Goal: Task Accomplishment & Management: Manage account settings

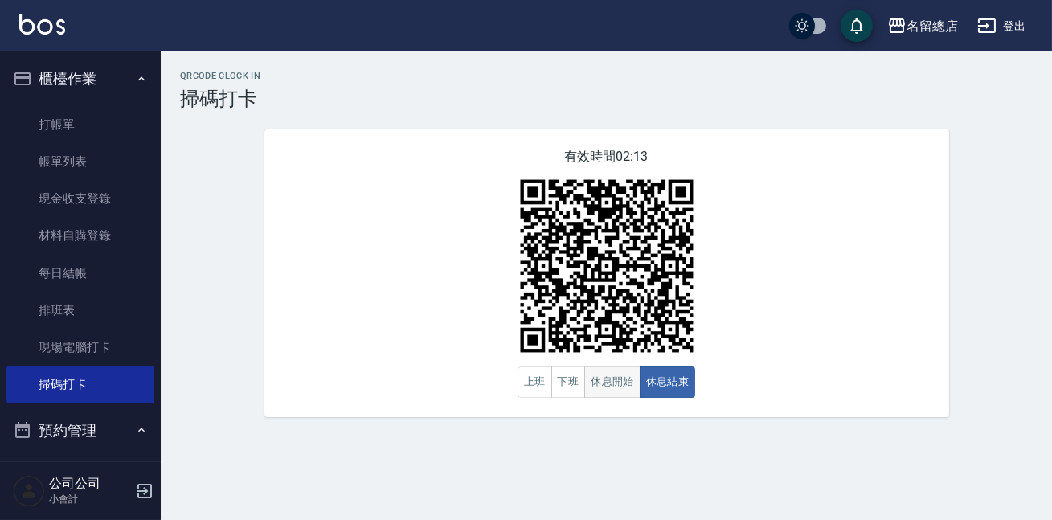
scroll to position [286, 0]
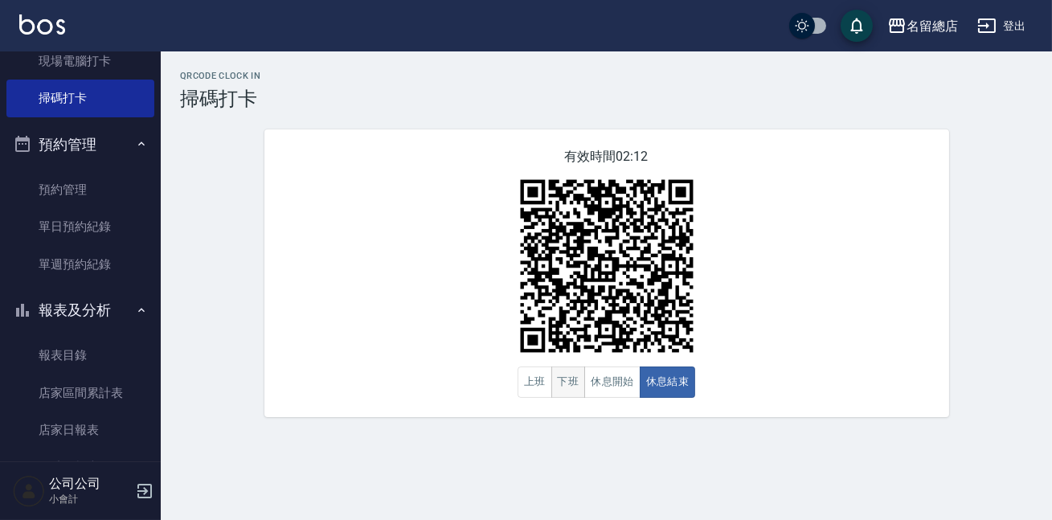
click at [583, 389] on div "上班 下班 休息開始 休息結束" at bounding box center [607, 381] width 178 height 31
click at [577, 390] on button "下班" at bounding box center [568, 381] width 35 height 31
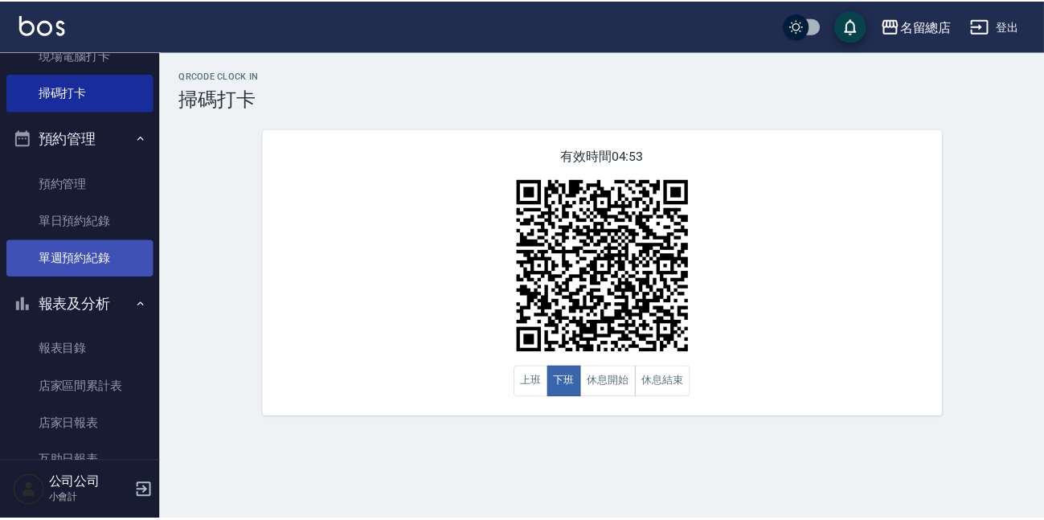
scroll to position [438, 0]
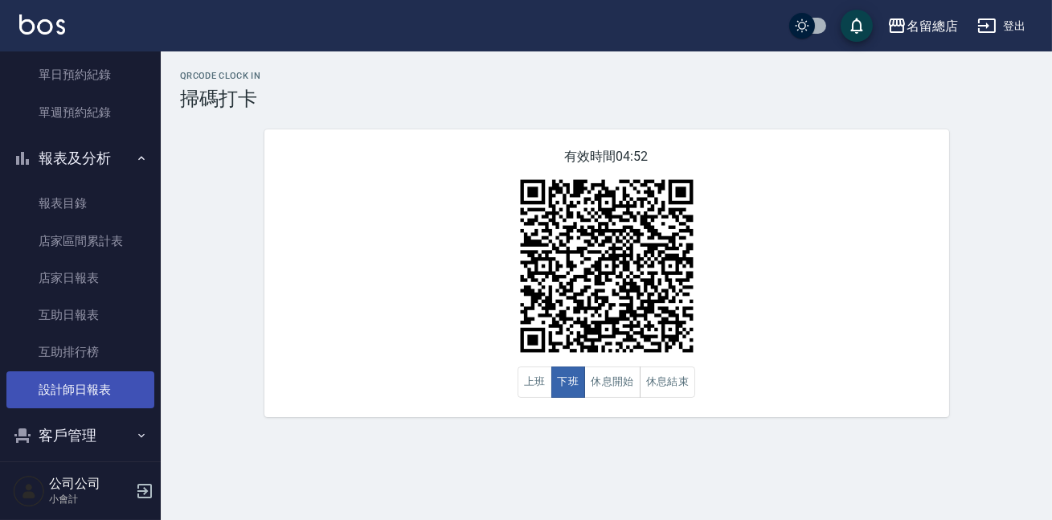
click at [100, 378] on link "設計師日報表" at bounding box center [80, 389] width 148 height 37
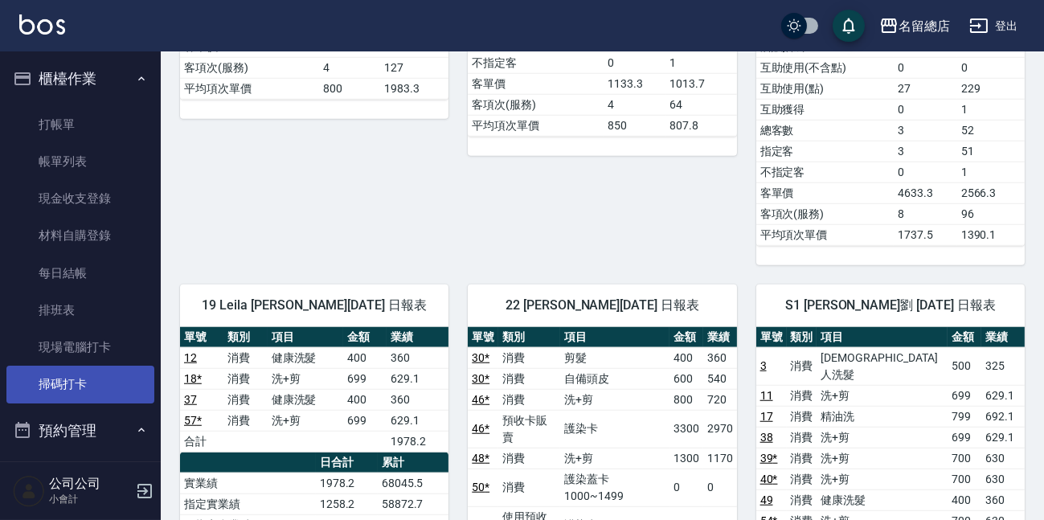
click at [96, 385] on link "掃碼打卡" at bounding box center [80, 384] width 148 height 37
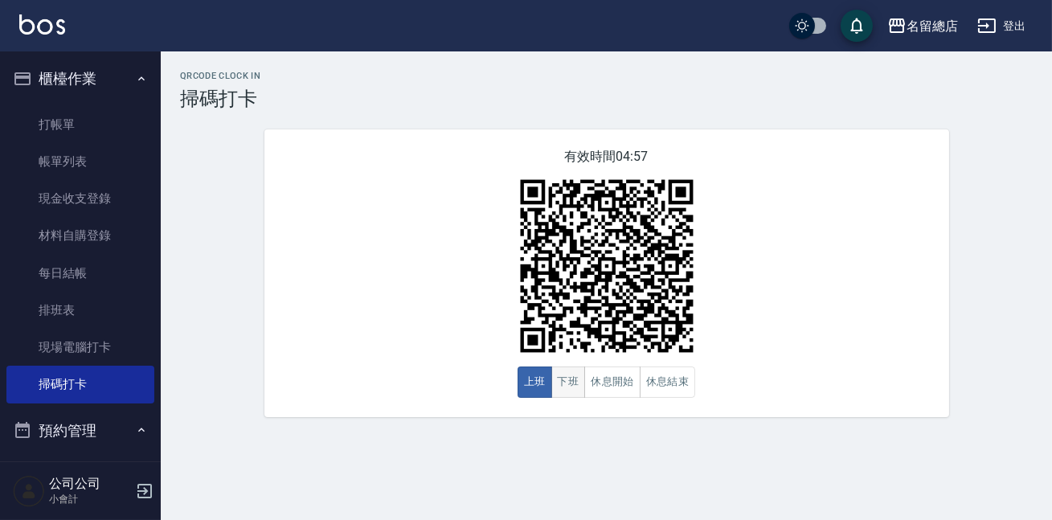
click at [577, 377] on button "下班" at bounding box center [568, 381] width 35 height 31
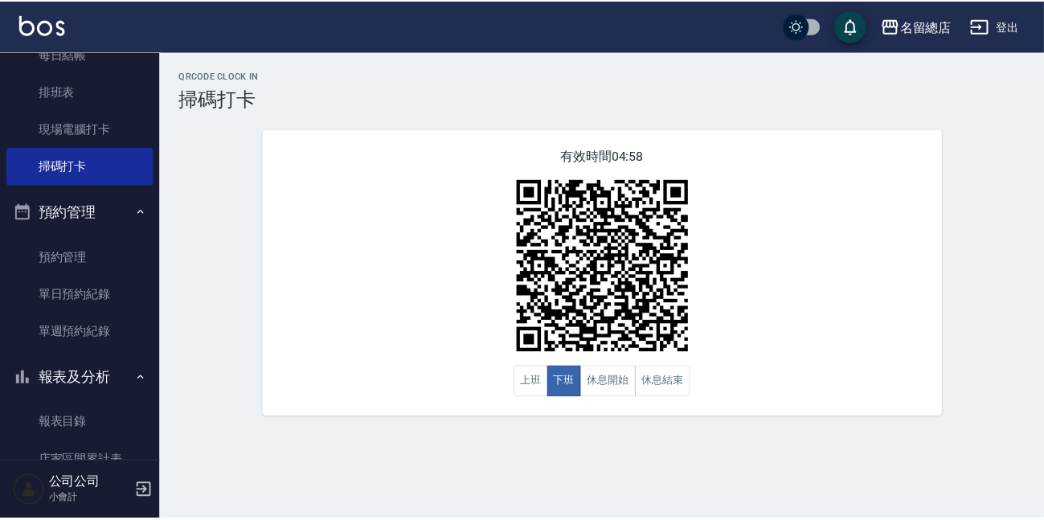
scroll to position [438, 0]
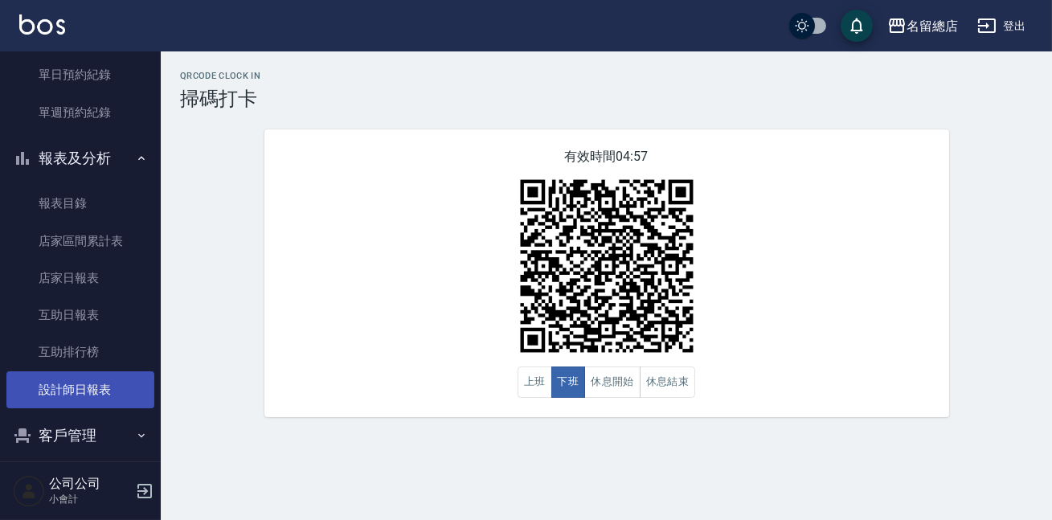
click at [84, 403] on link "設計師日報表" at bounding box center [80, 389] width 148 height 37
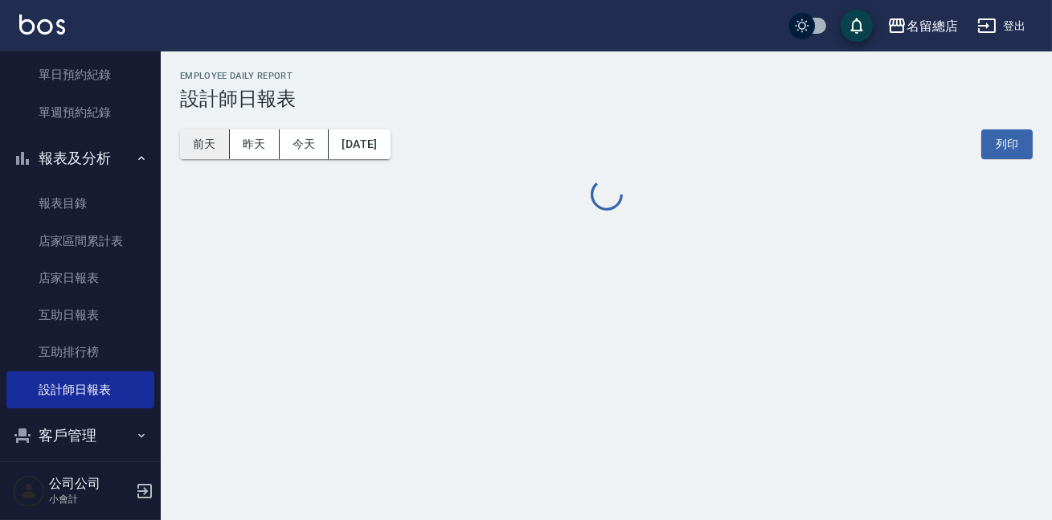
click at [208, 149] on button "前天" at bounding box center [205, 144] width 50 height 30
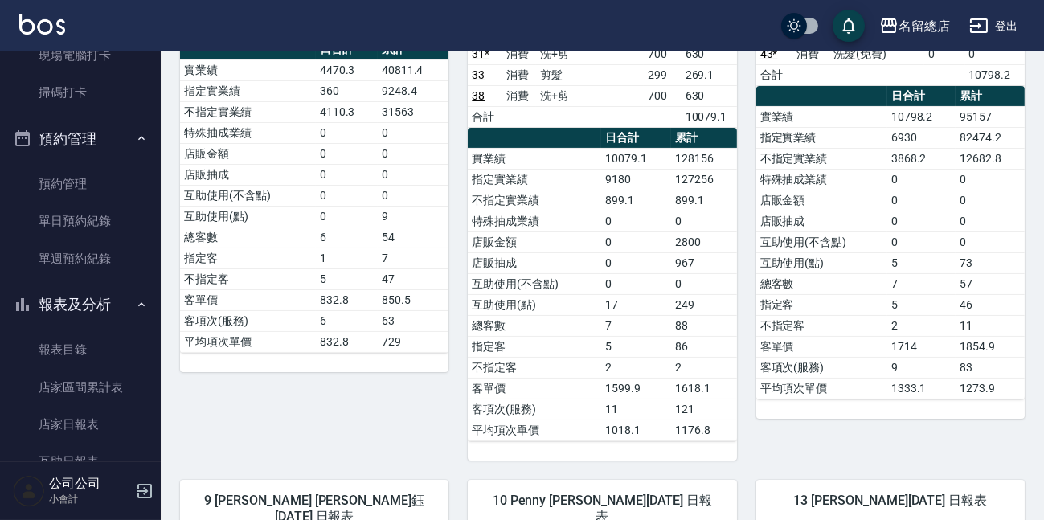
scroll to position [438, 0]
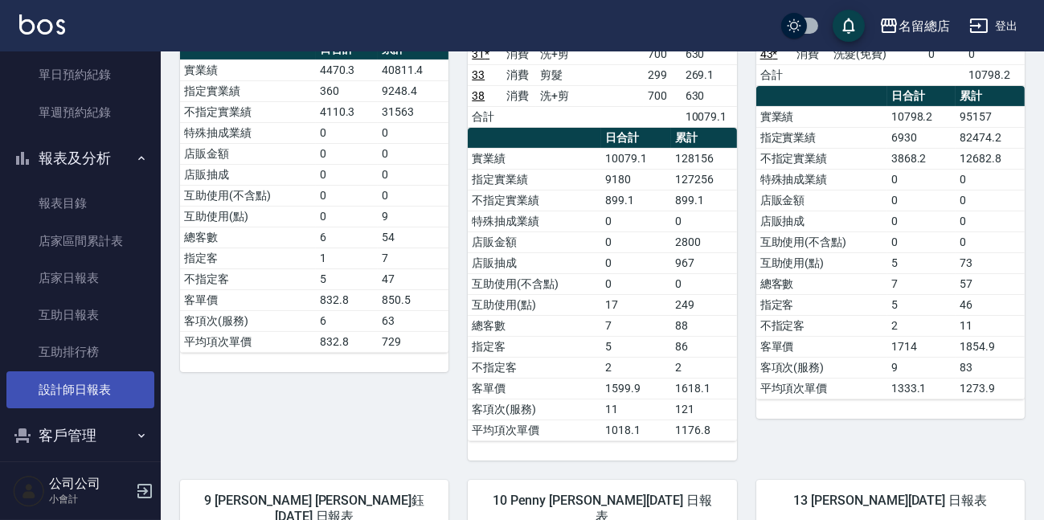
click at [107, 385] on link "設計師日報表" at bounding box center [80, 389] width 148 height 37
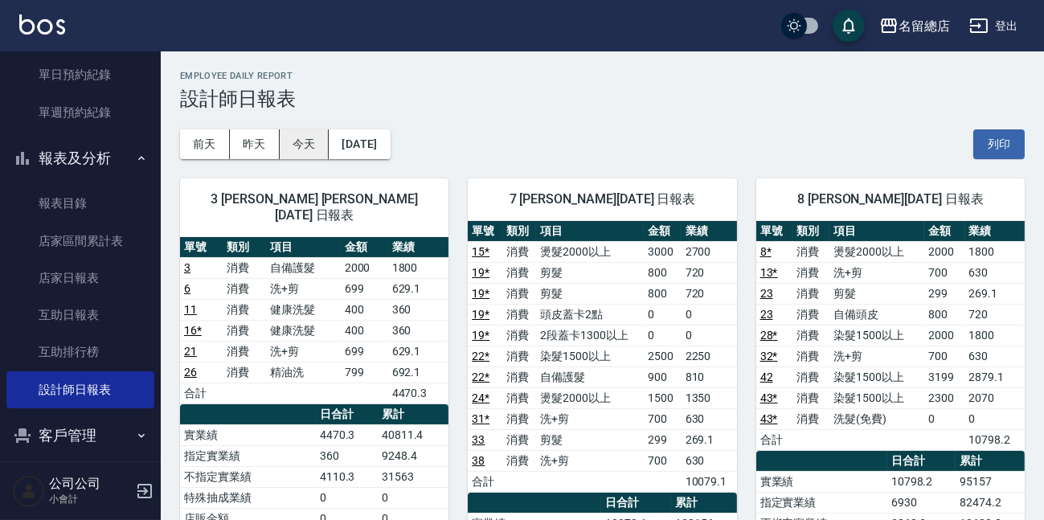
click at [322, 154] on button "今天" at bounding box center [305, 144] width 50 height 30
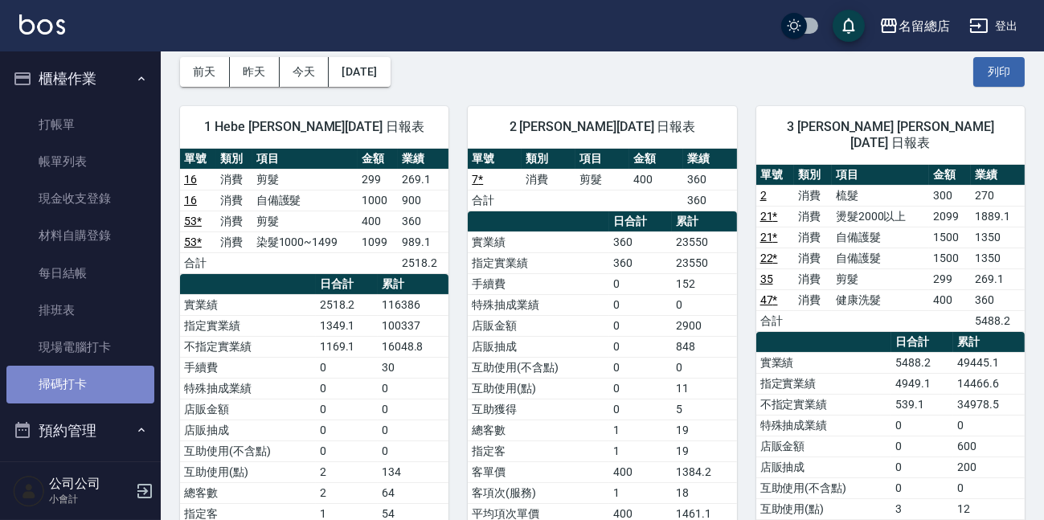
click at [113, 366] on link "掃碼打卡" at bounding box center [80, 384] width 148 height 37
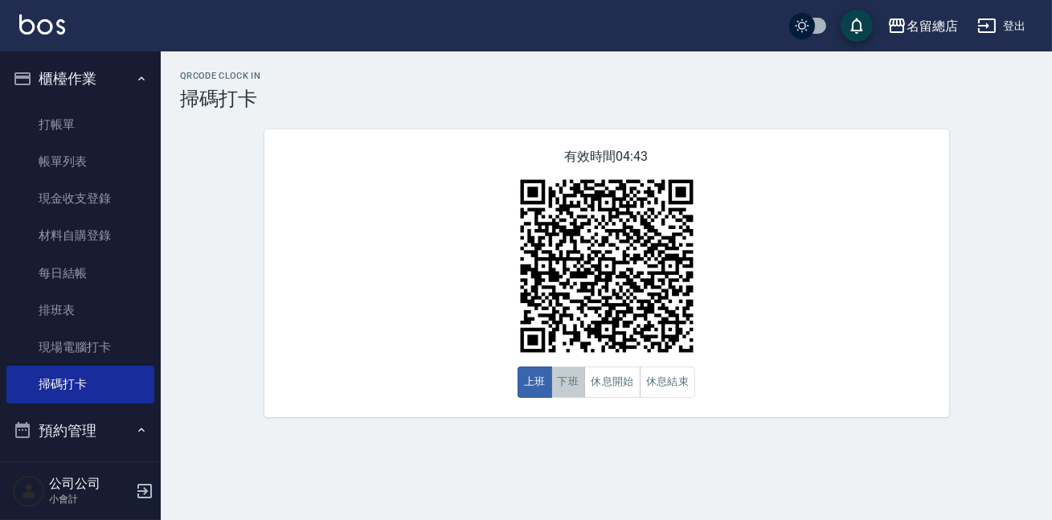
click at [572, 391] on button "下班" at bounding box center [568, 381] width 35 height 31
